Goal: Check status: Check status

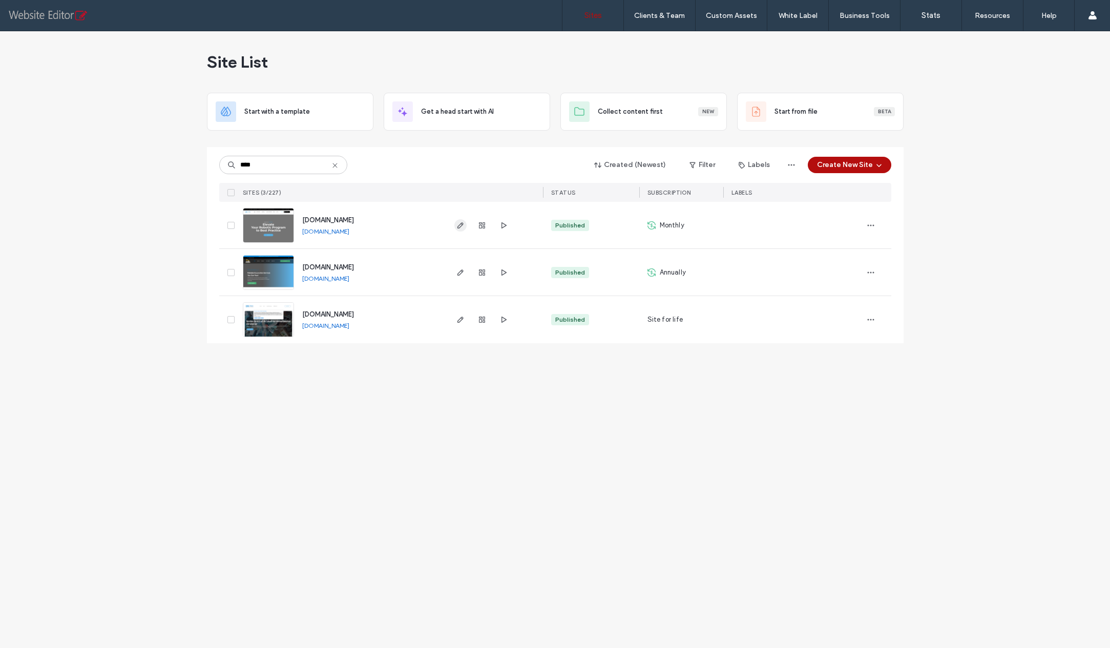
type input "****"
click at [460, 225] on icon "button" at bounding box center [460, 225] width 8 height 8
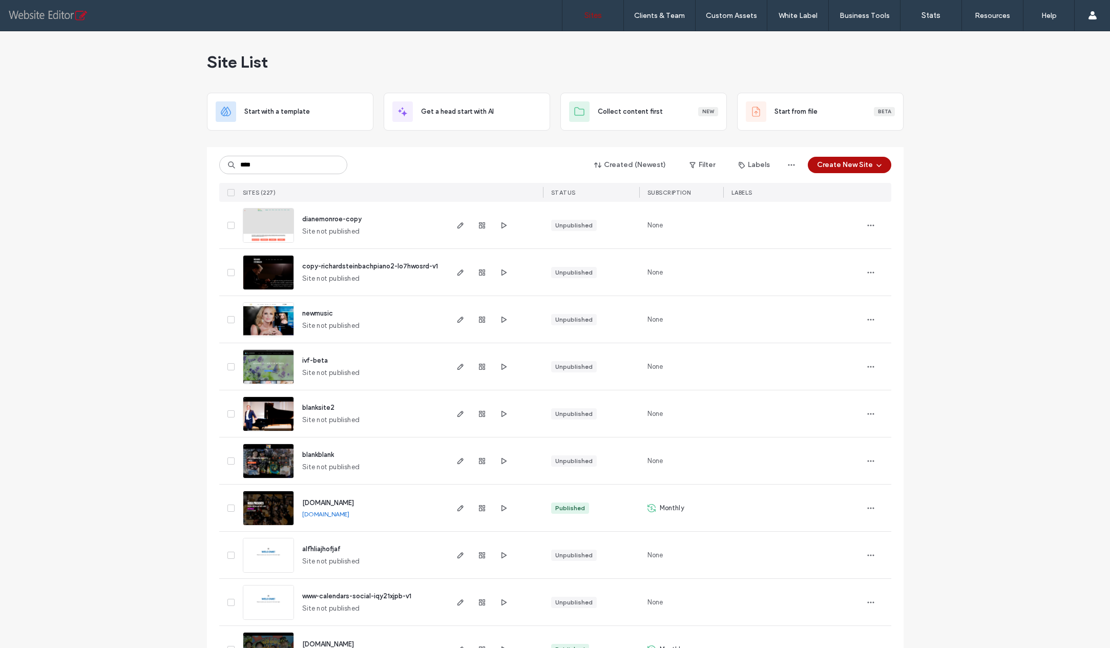
type input "****"
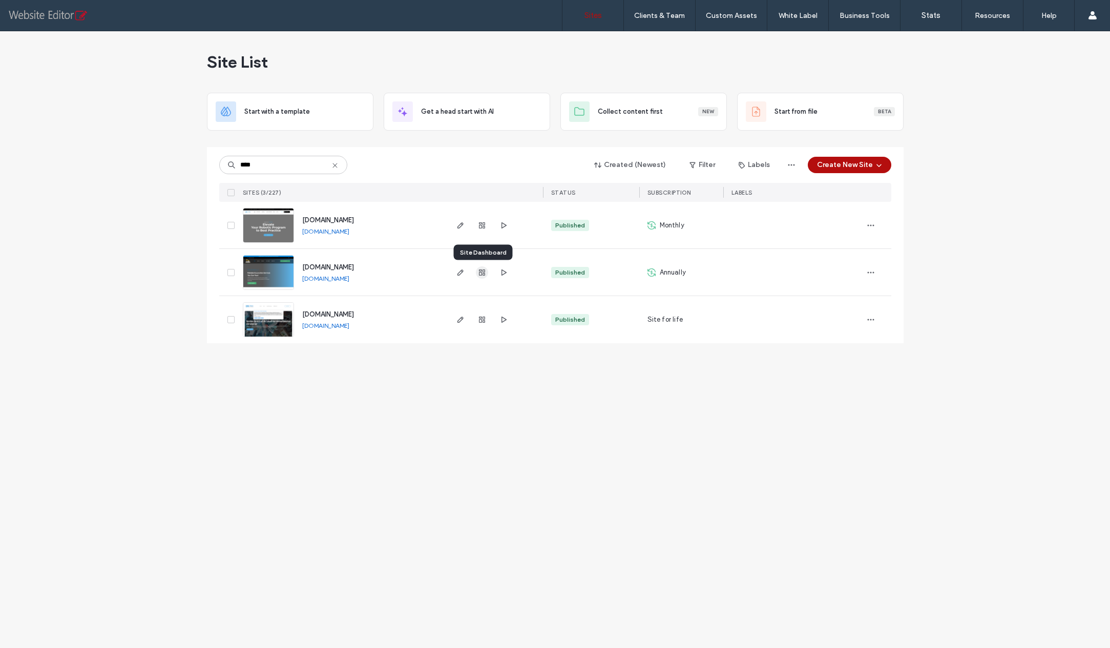
click at [483, 272] on use "button" at bounding box center [482, 272] width 6 height 6
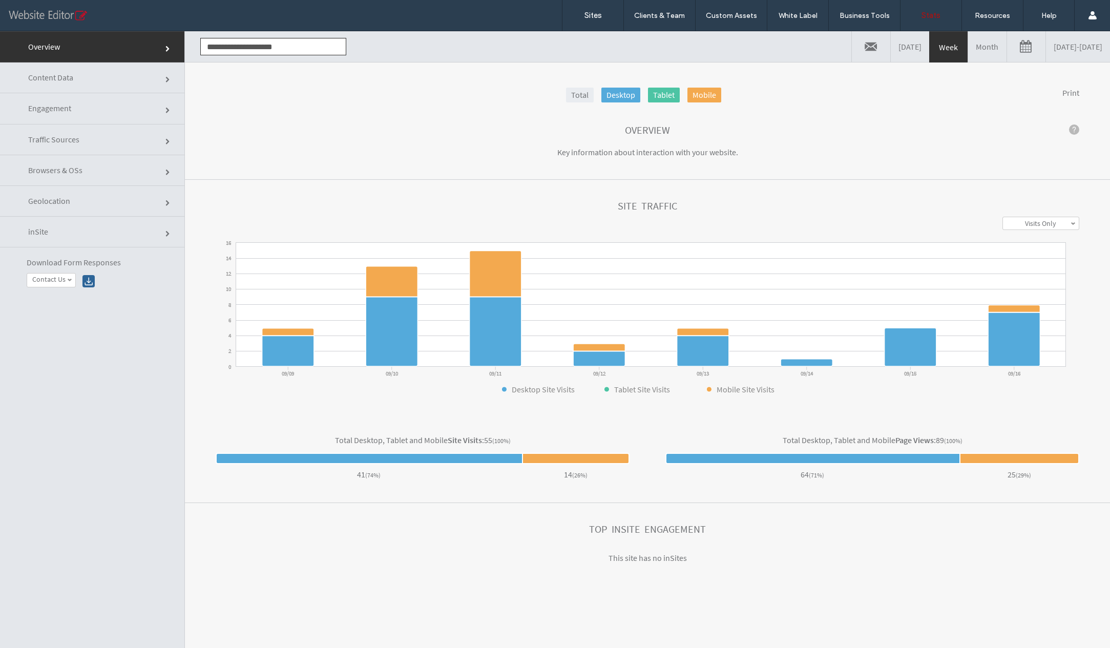
click at [968, 49] on link "Month" at bounding box center [987, 46] width 38 height 31
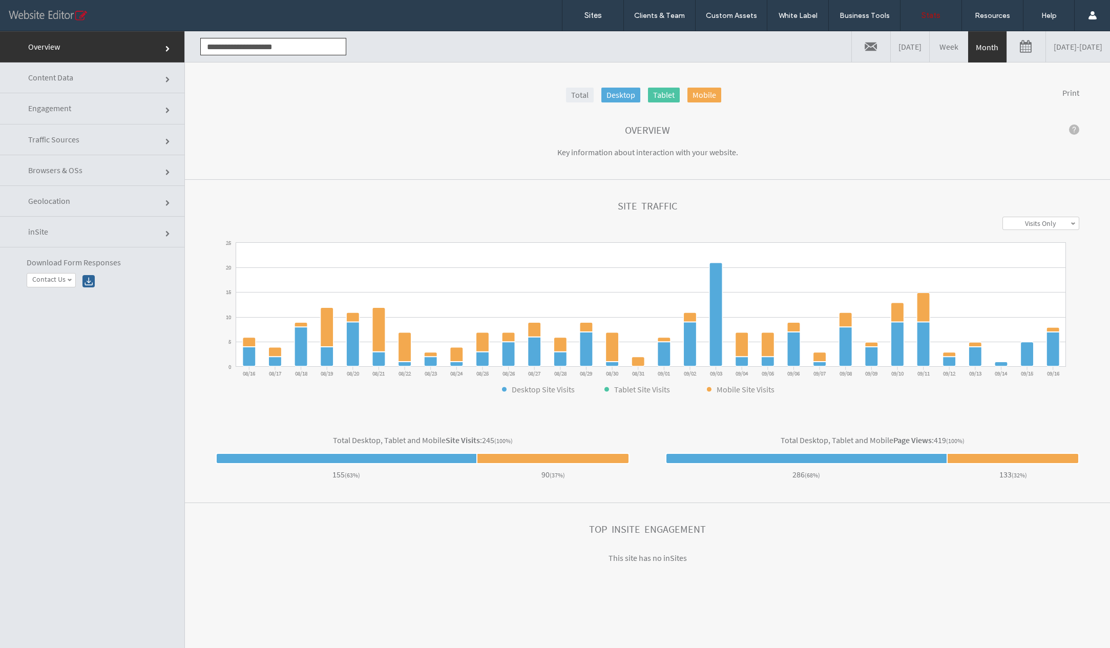
click at [78, 112] on link "Engagement" at bounding box center [92, 108] width 184 height 31
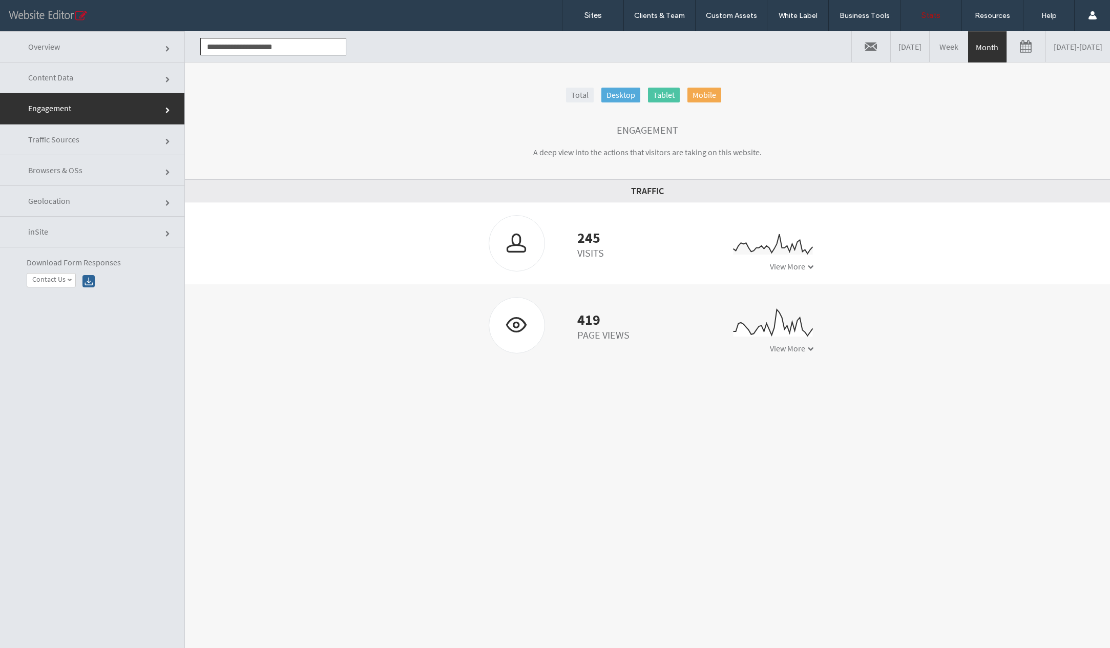
click at [73, 138] on span "Traffic Sources" at bounding box center [53, 139] width 51 height 10
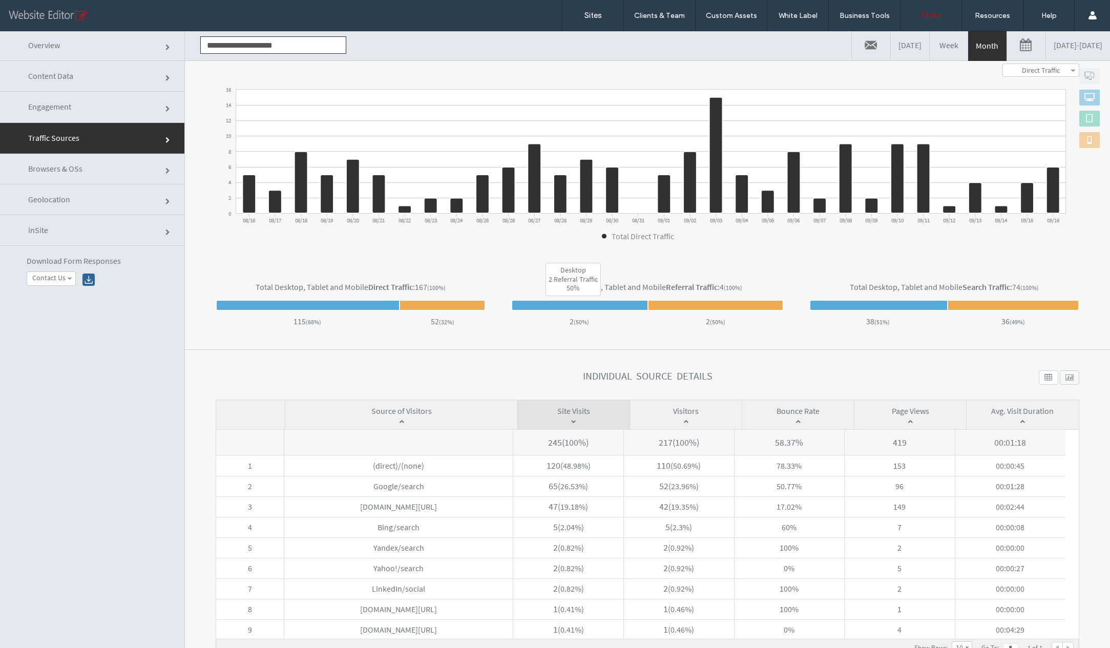
scroll to position [2, 0]
click at [91, 165] on link "Browsers & OSs" at bounding box center [92, 168] width 184 height 31
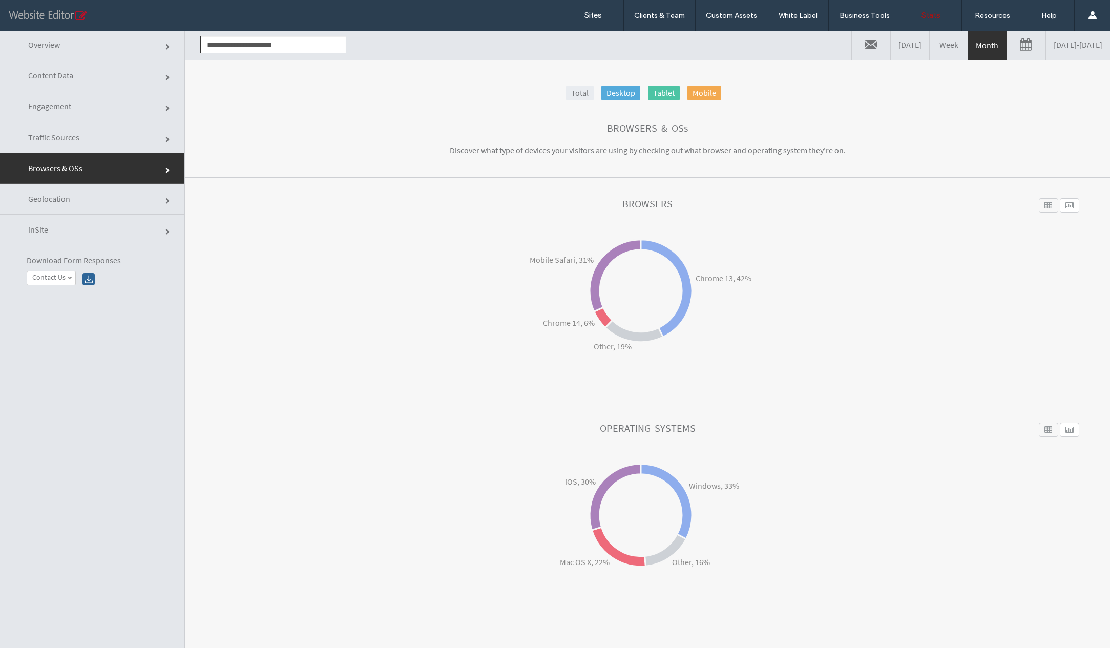
scroll to position [0, 0]
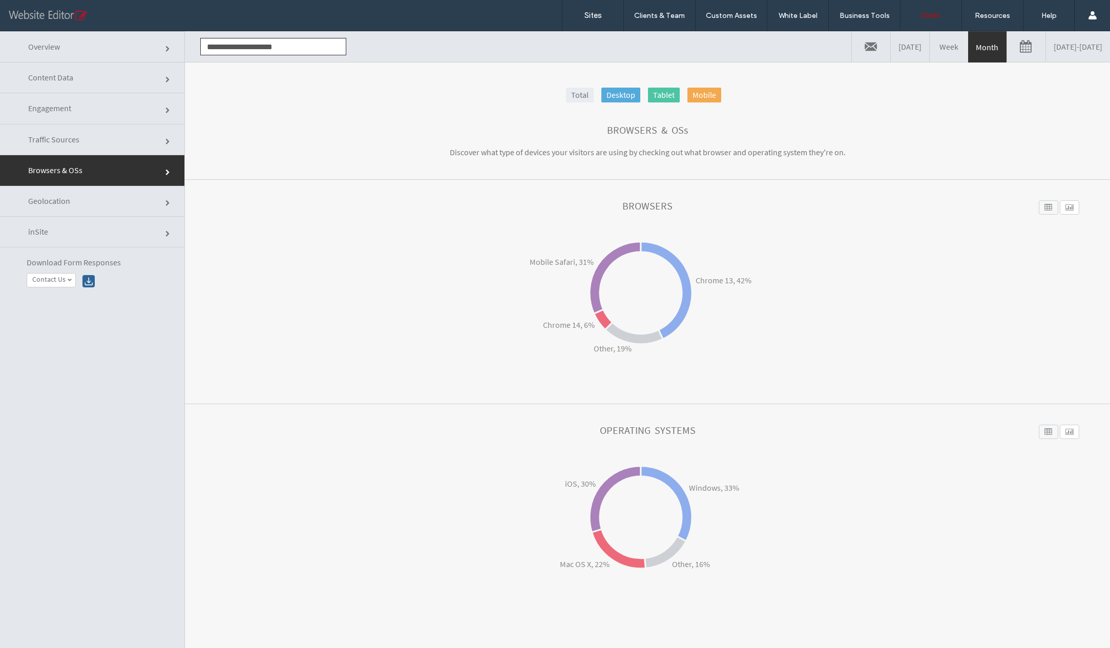
click at [85, 229] on link "inSite" at bounding box center [92, 232] width 184 height 31
